Goal: Task Accomplishment & Management: Manage account settings

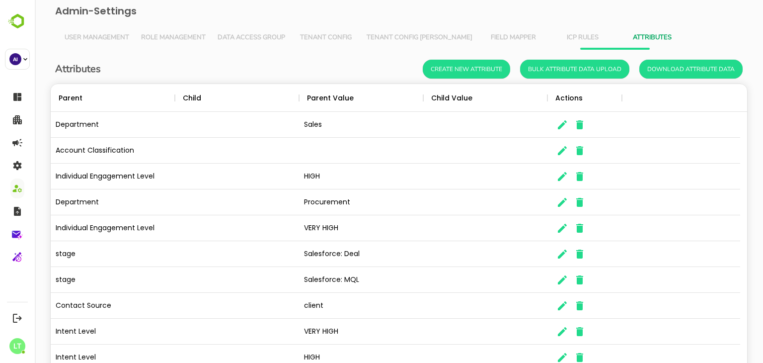
scroll to position [284, 682]
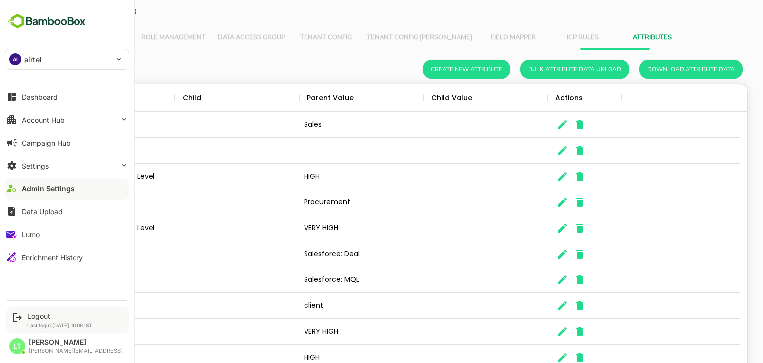
click at [35, 307] on div "Logout Last login: [DATE] 16:06 IST" at bounding box center [67, 320] width 123 height 26
click at [40, 309] on div "Logout Last login: [DATE] 16:06 IST" at bounding box center [67, 320] width 123 height 26
click at [42, 313] on div "Logout" at bounding box center [59, 315] width 65 height 8
